Goal: Find specific page/section: Find specific page/section

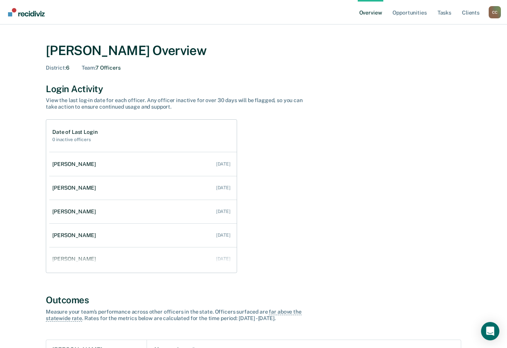
click at [493, 13] on div "C C" at bounding box center [495, 12] width 12 height 12
click at [447, 59] on link "Go to Operations" at bounding box center [464, 59] width 49 height 6
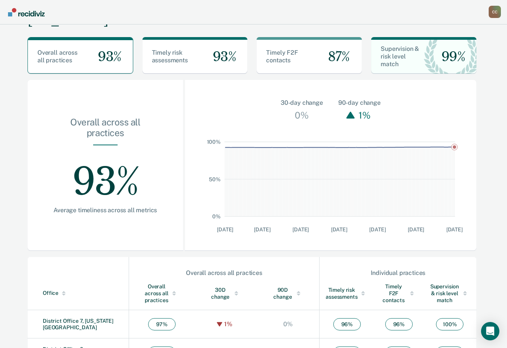
scroll to position [191, 0]
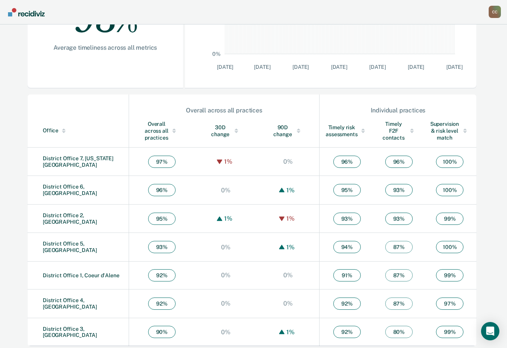
click at [82, 194] on td "District Office 6, [GEOGRAPHIC_DATA]" at bounding box center [79, 190] width 102 height 29
click at [82, 186] on link "District Office 6, [GEOGRAPHIC_DATA]" at bounding box center [70, 189] width 54 height 13
